Goal: Information Seeking & Learning: Learn about a topic

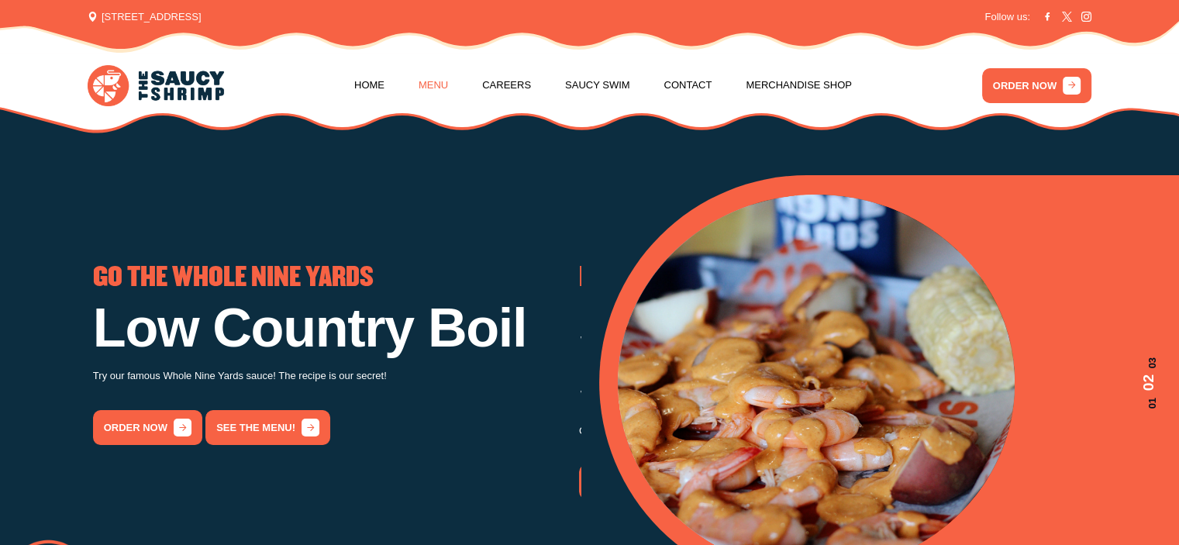
click at [419, 77] on link "Menu" at bounding box center [432, 85] width 29 height 59
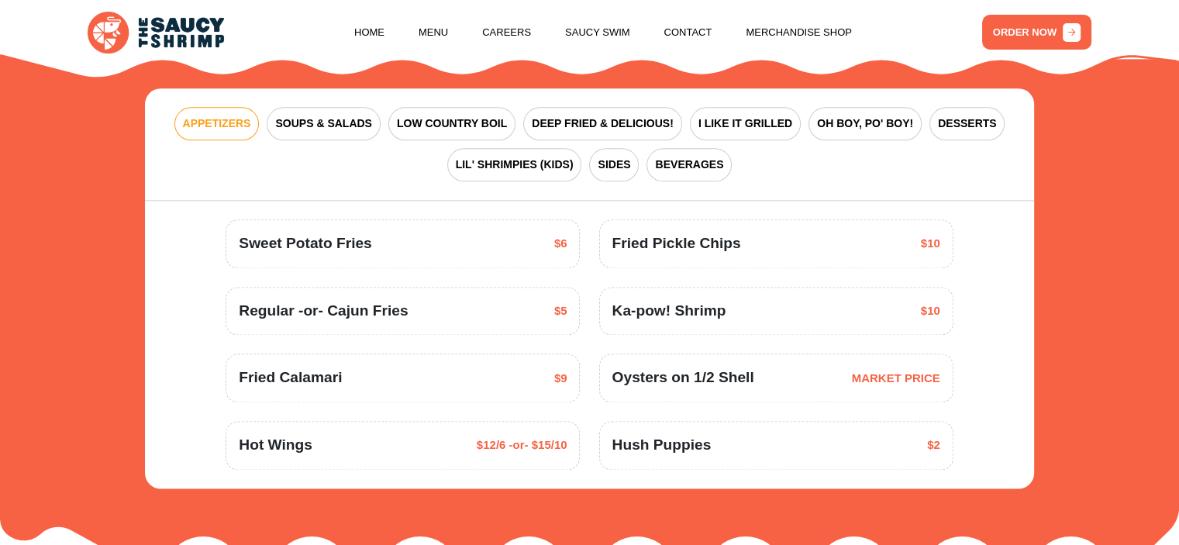
scroll to position [1988, 0]
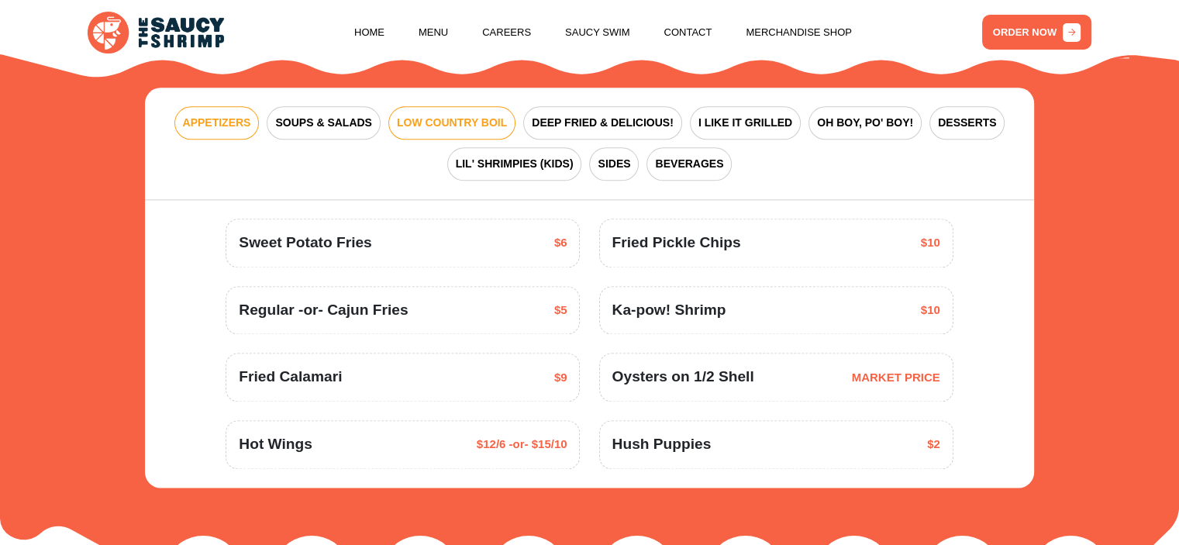
click at [463, 125] on span "LOW COUNTRY BOIL" at bounding box center [452, 123] width 110 height 16
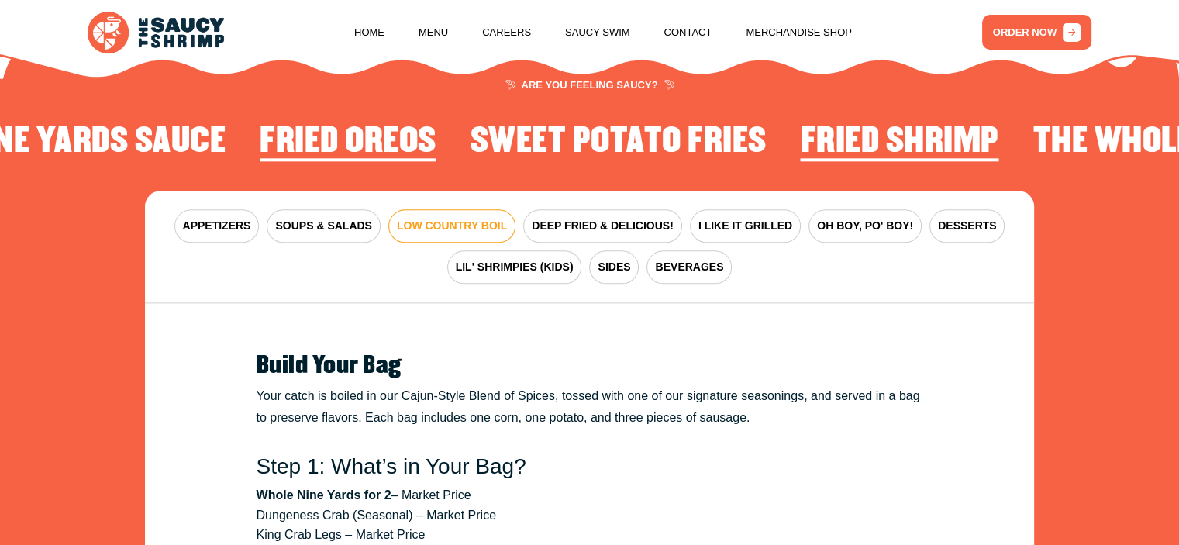
scroll to position [1936, 0]
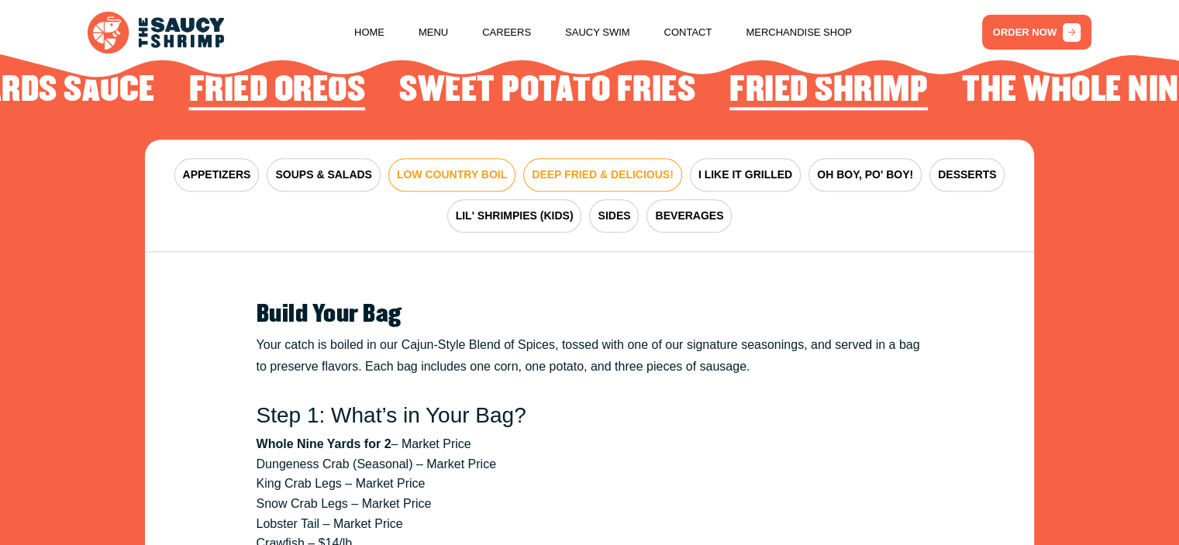
click at [566, 176] on span "DEEP FRIED & DELICIOUS!" at bounding box center [603, 175] width 142 height 16
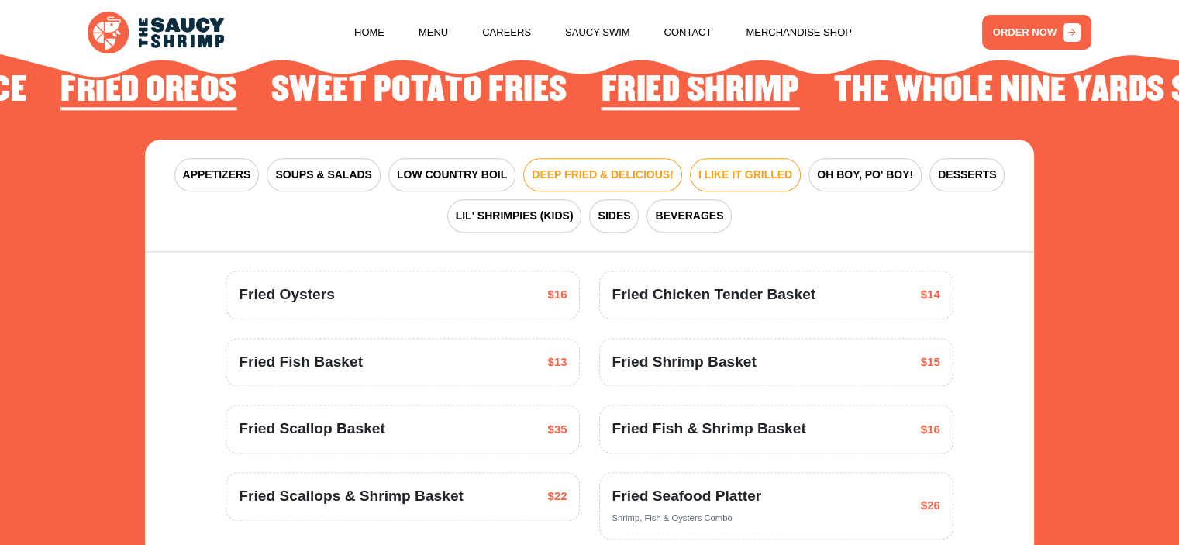
click at [727, 161] on button "I LIKE IT GRILLED" at bounding box center [745, 174] width 111 height 33
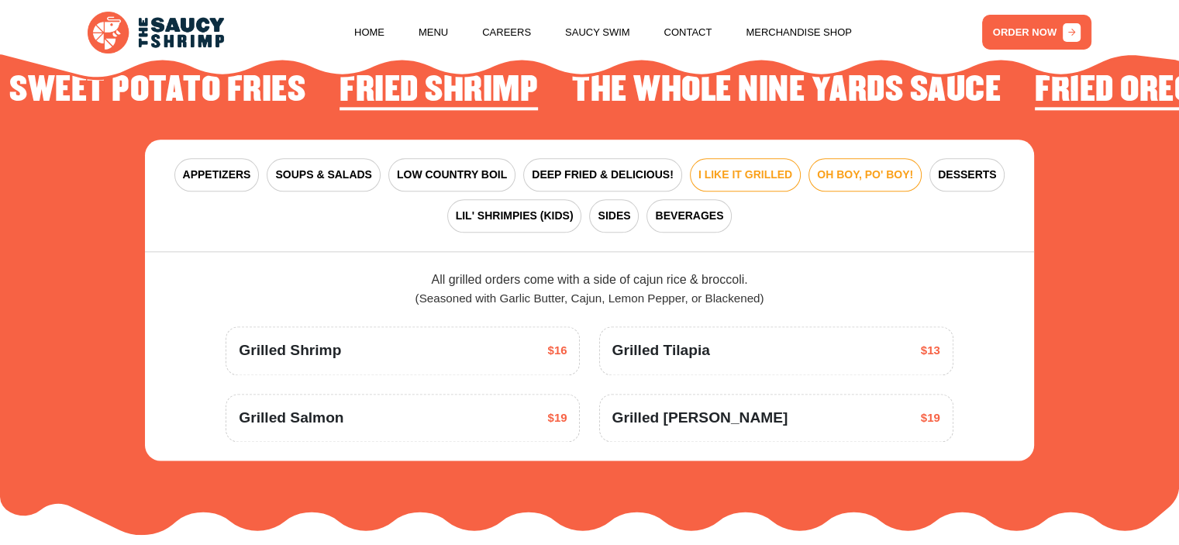
click at [831, 167] on span "OH BOY, PO' BOY!" at bounding box center [865, 175] width 96 height 16
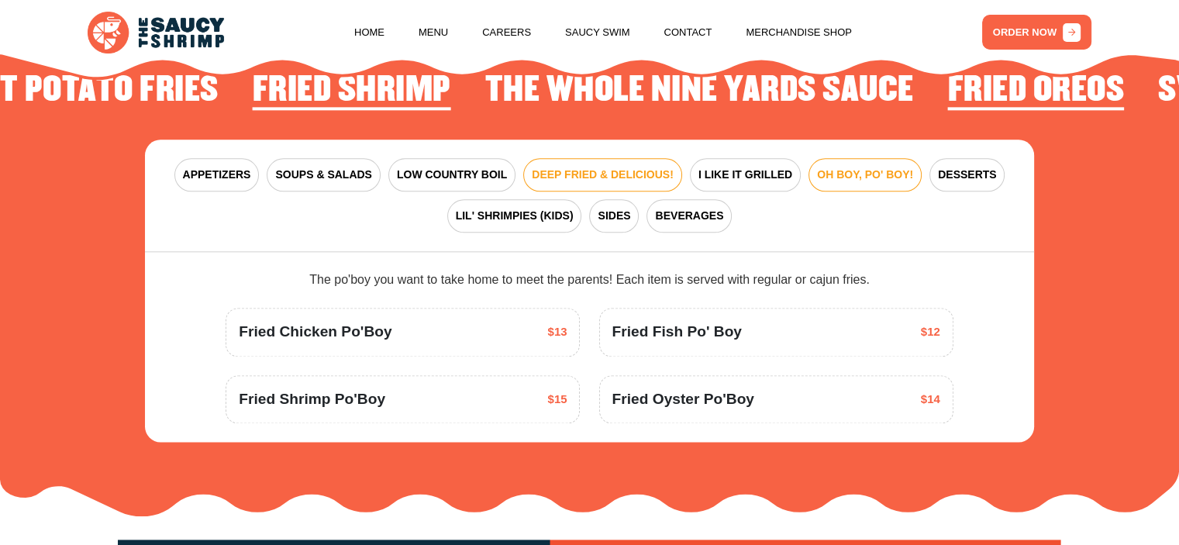
click at [637, 169] on span "DEEP FRIED & DELICIOUS!" at bounding box center [603, 175] width 142 height 16
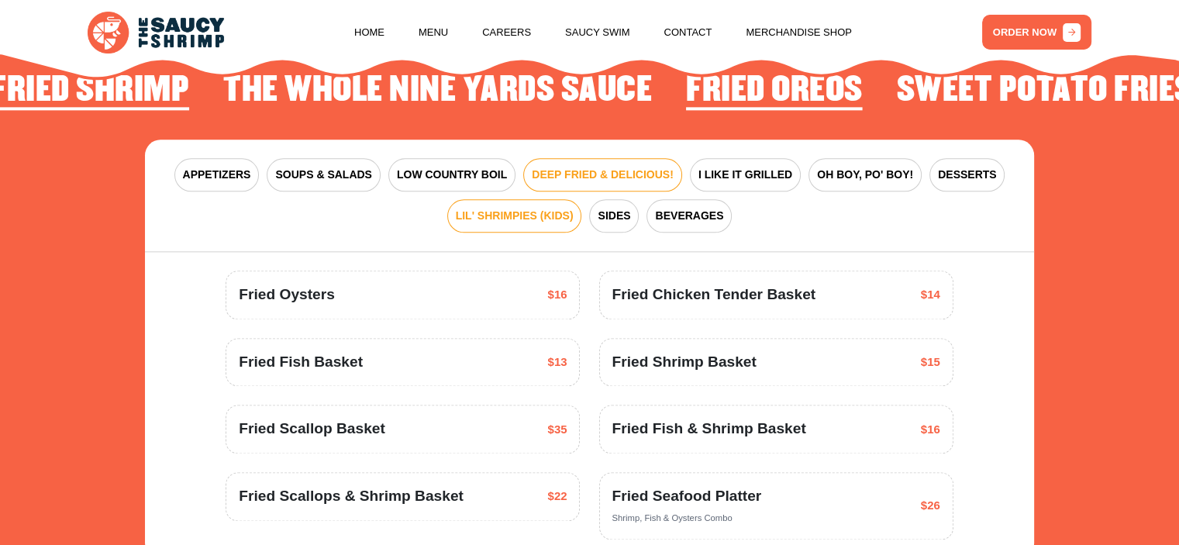
click at [519, 219] on span "LIL' SHRIMPIES (KIDS)" at bounding box center [515, 216] width 118 height 16
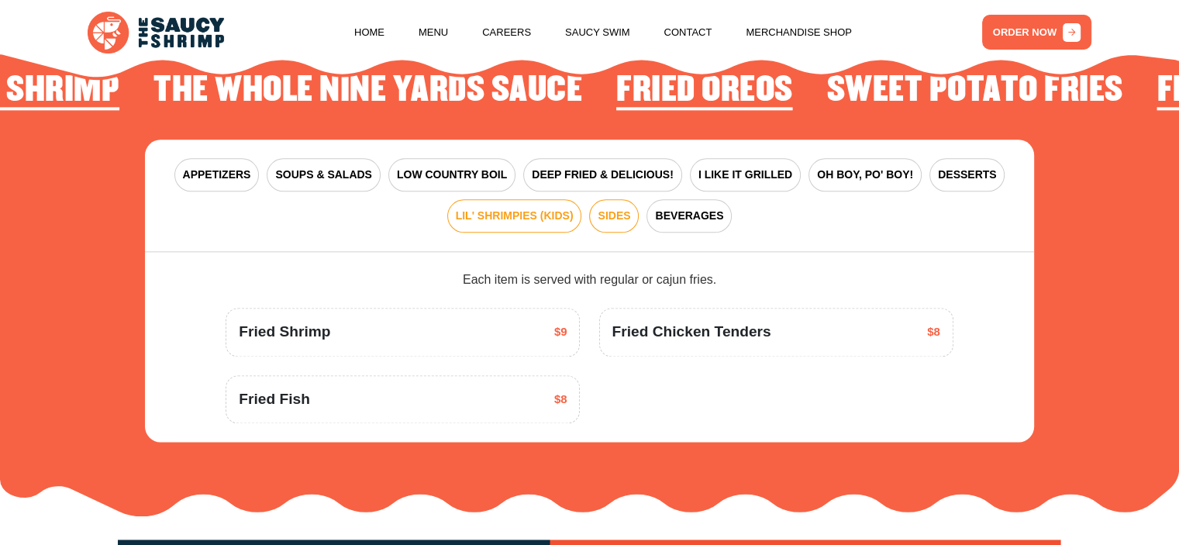
click at [611, 213] on span "SIDES" at bounding box center [613, 216] width 33 height 16
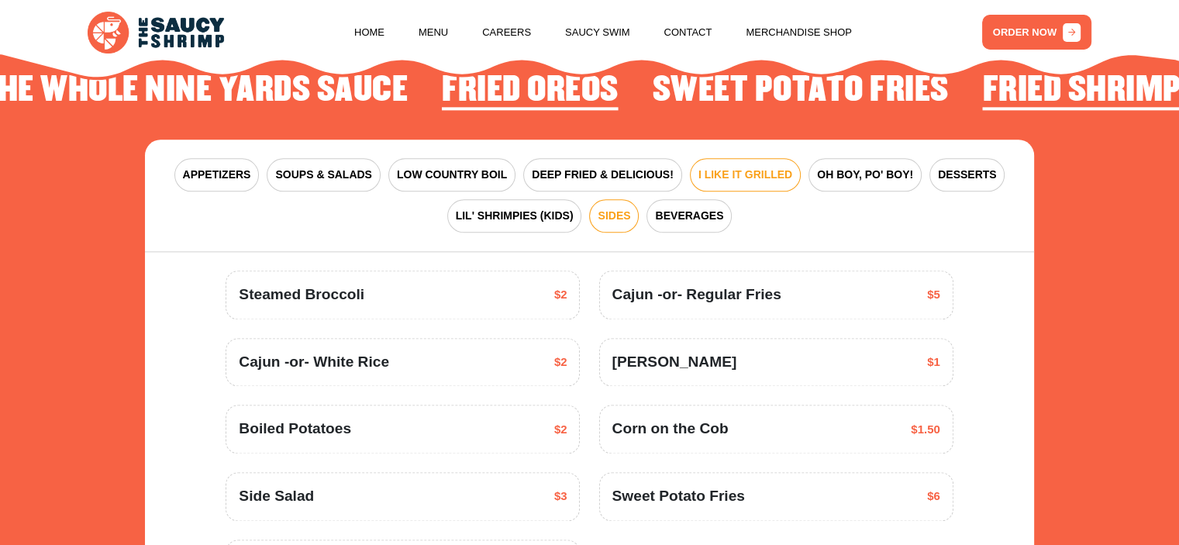
click at [749, 177] on span "I LIKE IT GRILLED" at bounding box center [745, 175] width 94 height 16
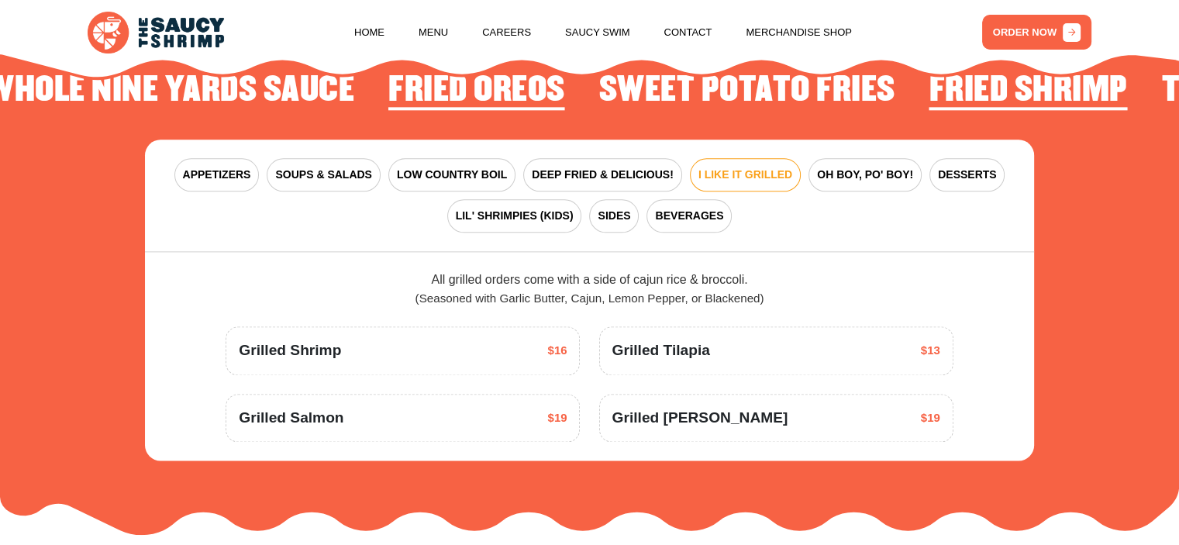
click at [869, 151] on div "APPETIZERS SOUPS & SALADS LOW COUNTRY BOIL DEEP FRIED & DELICIOUS! I LIKE IT GR…" at bounding box center [589, 195] width 888 height 112
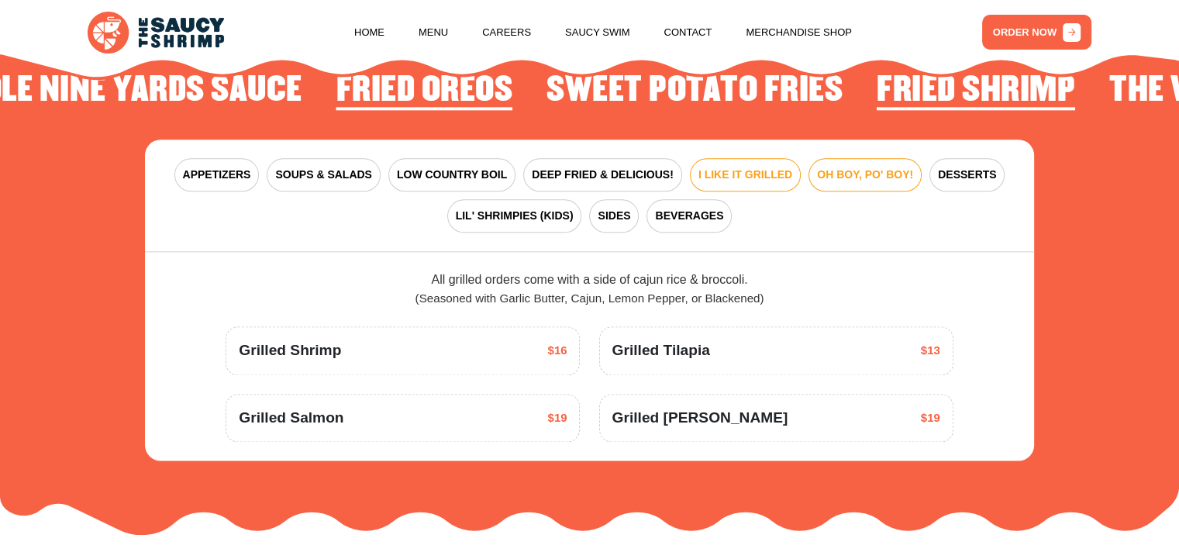
click at [859, 165] on button "OH BOY, PO' BOY!" at bounding box center [864, 174] width 113 height 33
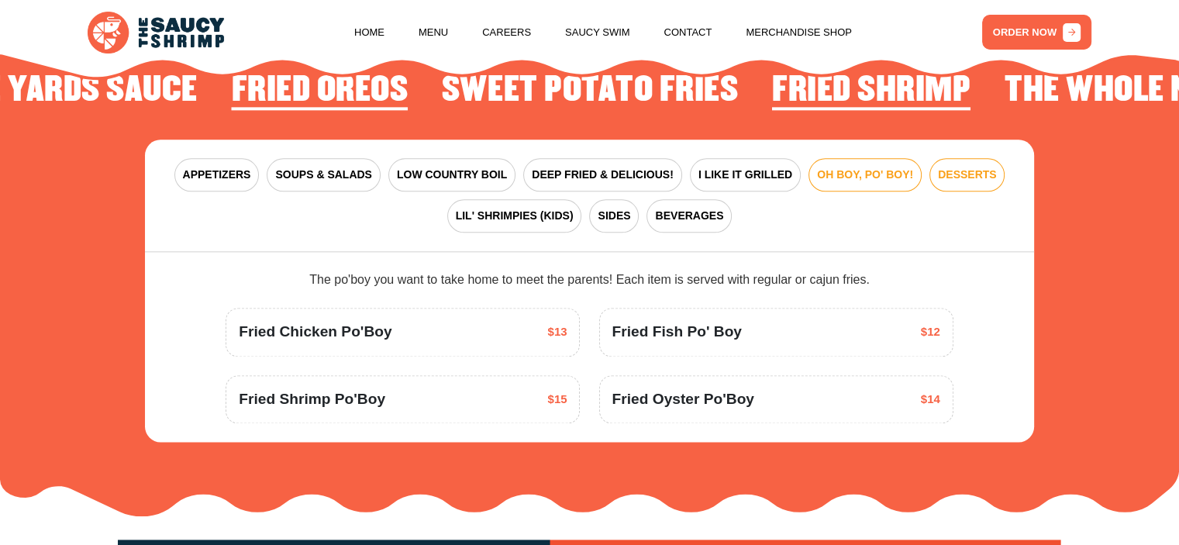
click at [942, 167] on span "DESSERTS" at bounding box center [967, 175] width 58 height 16
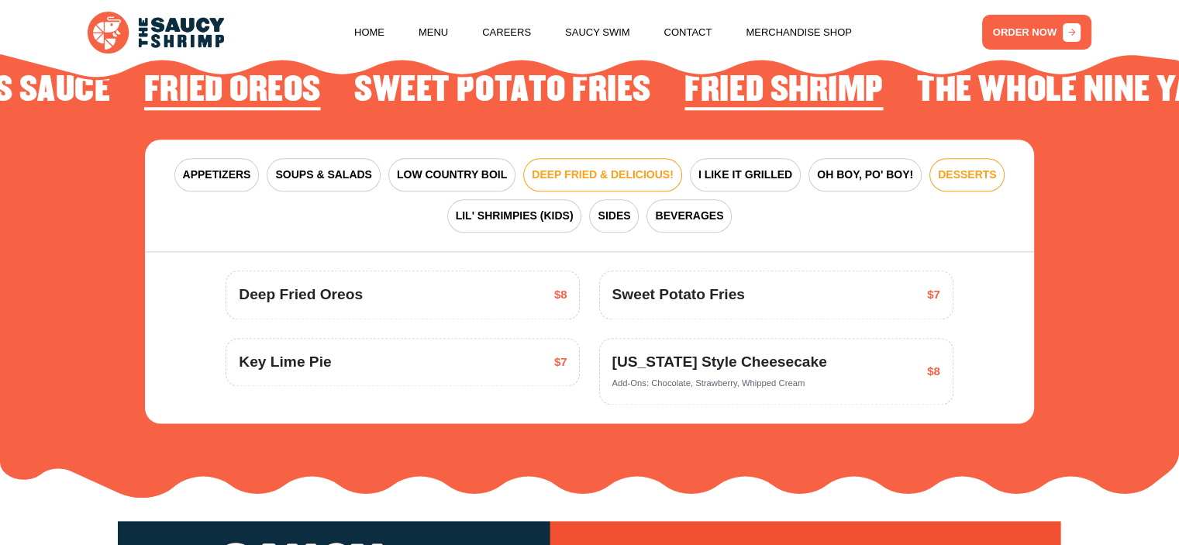
click at [567, 180] on span "DEEP FRIED & DELICIOUS!" at bounding box center [603, 175] width 142 height 16
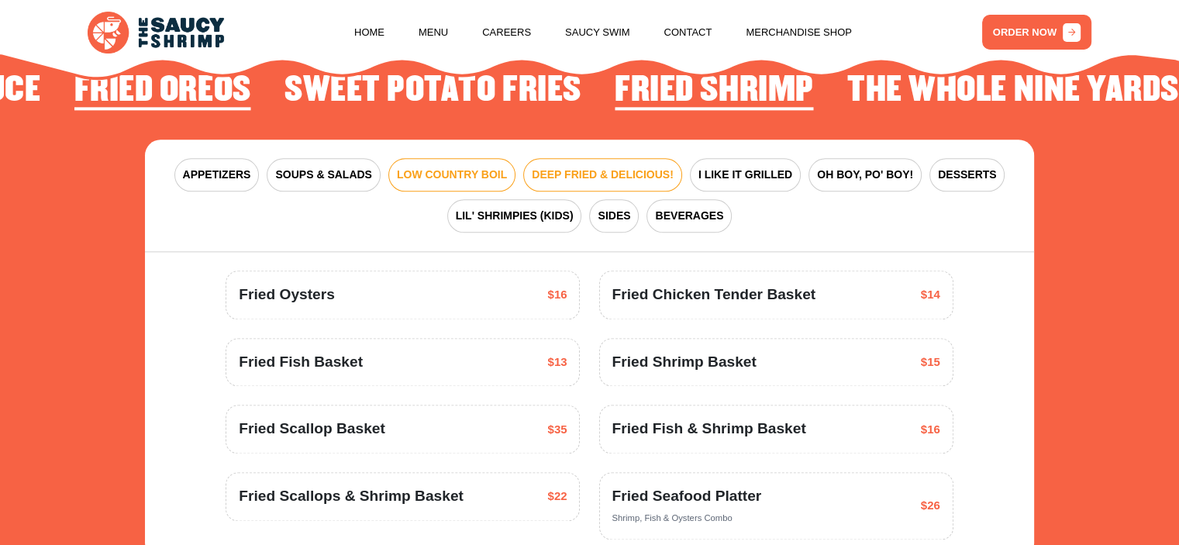
click at [414, 177] on span "LOW COUNTRY BOIL" at bounding box center [452, 175] width 110 height 16
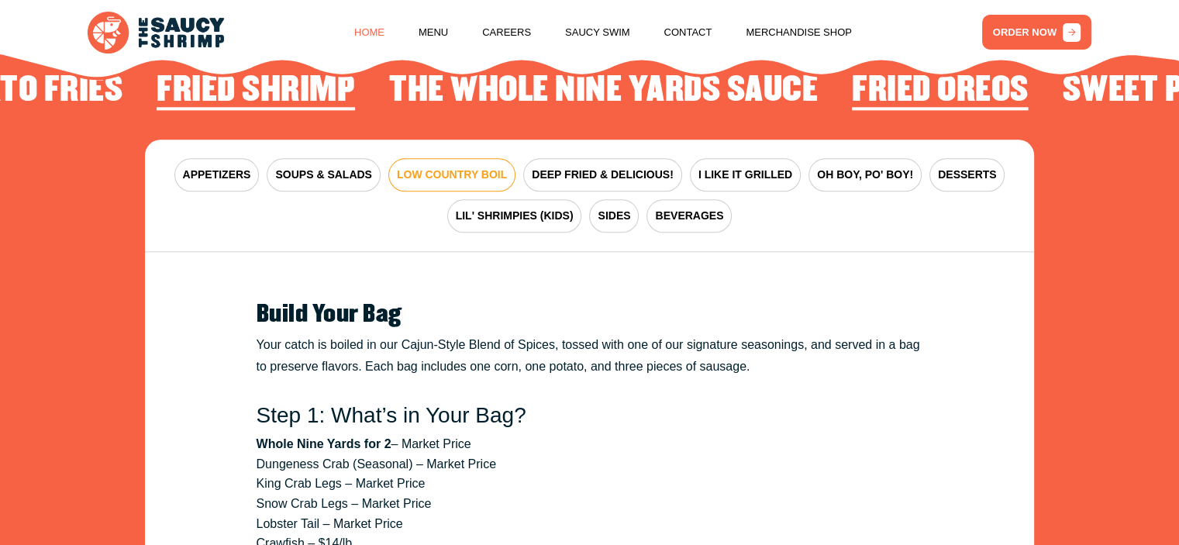
click at [375, 33] on link "Home" at bounding box center [369, 32] width 30 height 59
